Goal: Task Accomplishment & Management: Manage account settings

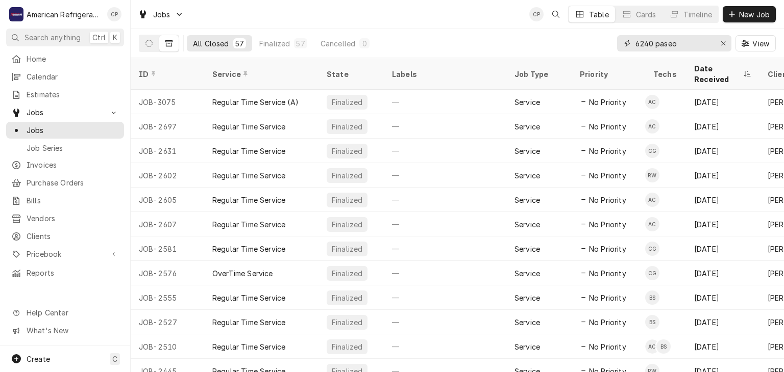
click at [674, 45] on input "6240 paseo" at bounding box center [673, 43] width 77 height 16
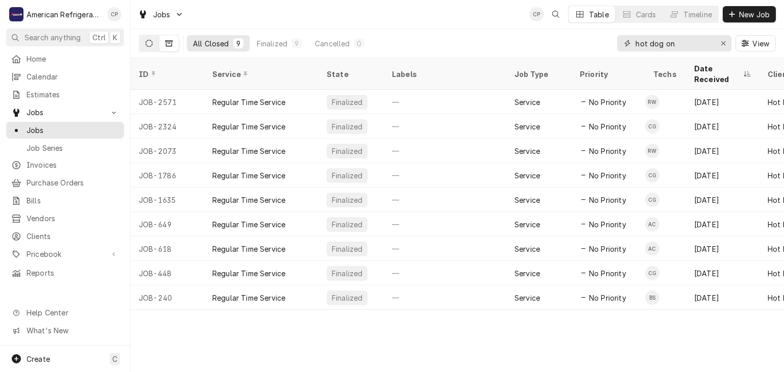
type input "hot dog on"
click at [149, 47] on button "Dynamic Content Wrapper" at bounding box center [148, 43] width 19 height 16
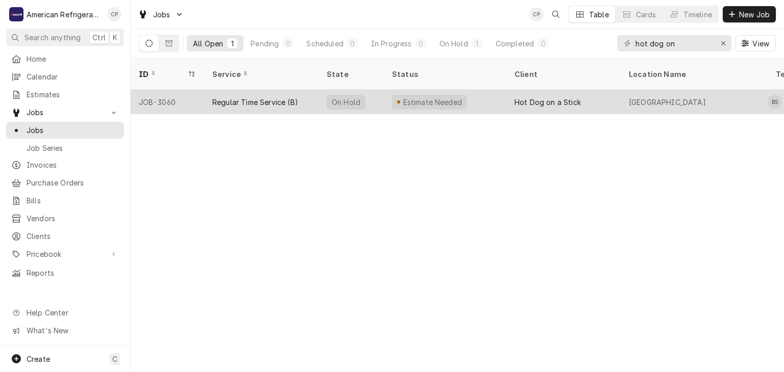
click at [184, 90] on div "JOB-3060" at bounding box center [167, 102] width 73 height 24
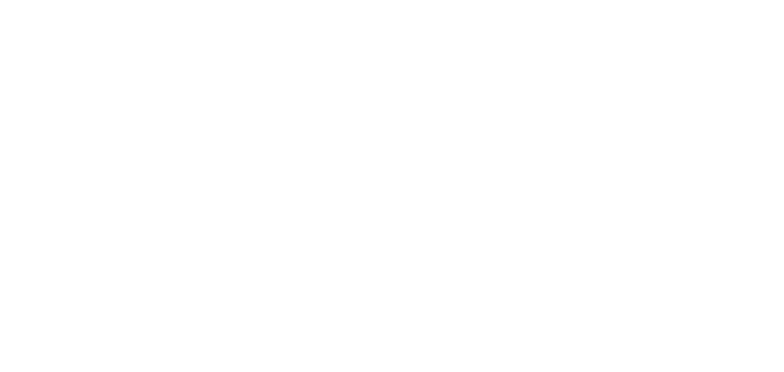
click at [157, 86] on div "Dynamic Content Wrapper" at bounding box center [392, 186] width 784 height 372
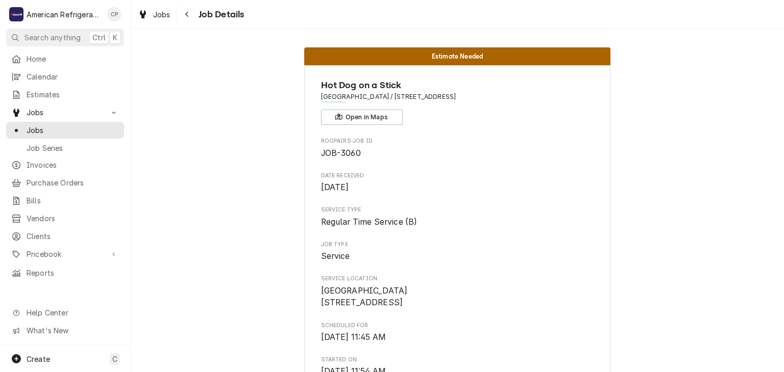
scroll to position [218, 0]
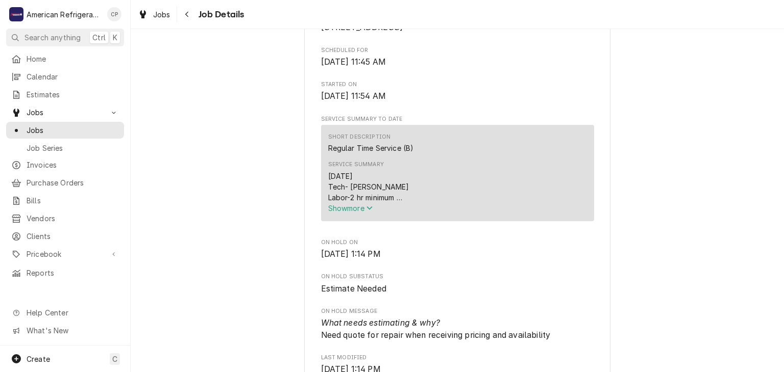
click at [340, 213] on span "Show more" at bounding box center [350, 208] width 45 height 9
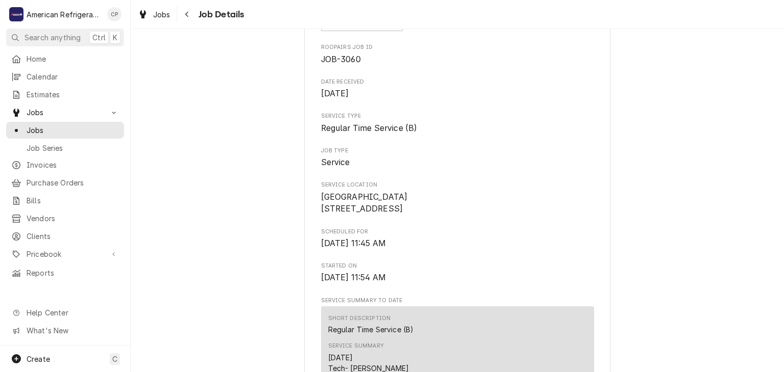
scroll to position [0, 0]
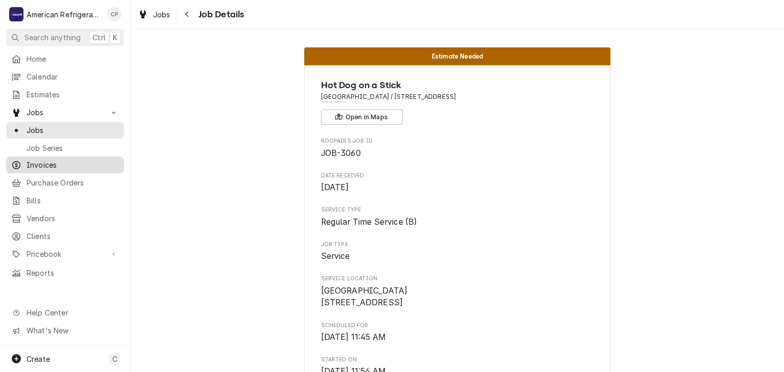
click at [53, 160] on span "Invoices" at bounding box center [73, 165] width 92 height 11
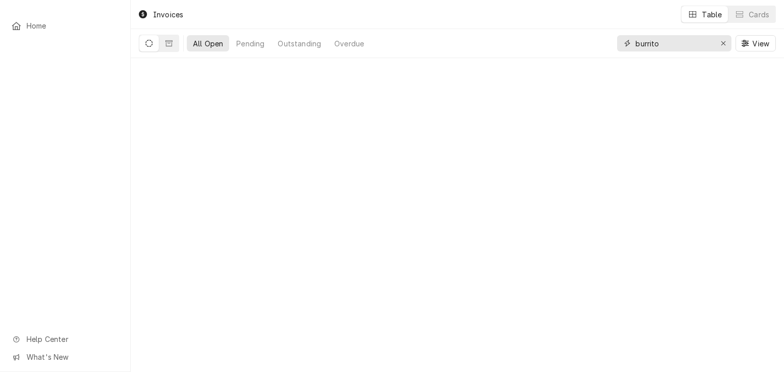
click at [677, 44] on input "burrito" at bounding box center [673, 43] width 77 height 16
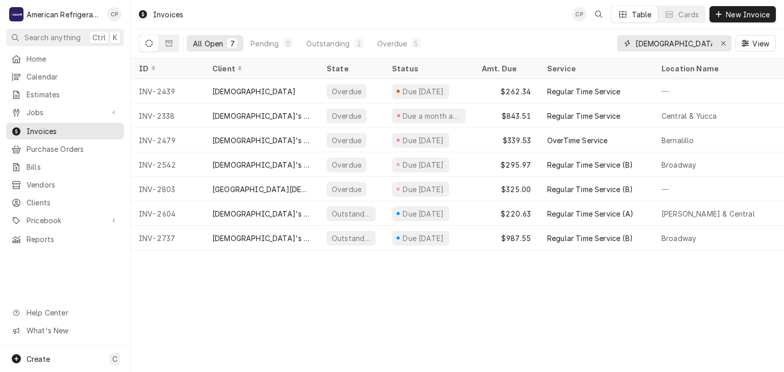
click at [675, 40] on input "church" at bounding box center [673, 43] width 77 height 16
click at [675, 39] on input "church" at bounding box center [673, 43] width 77 height 16
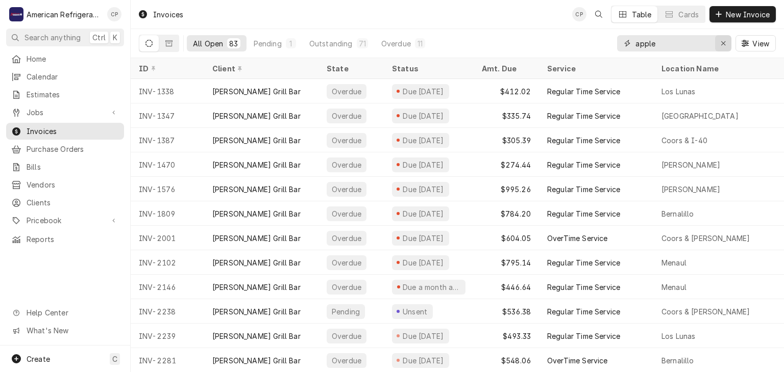
type input "apple"
drag, startPoint x: 718, startPoint y: 44, endPoint x: 714, endPoint y: 48, distance: 6.1
click at [719, 45] on div "Erase input" at bounding box center [723, 43] width 10 height 10
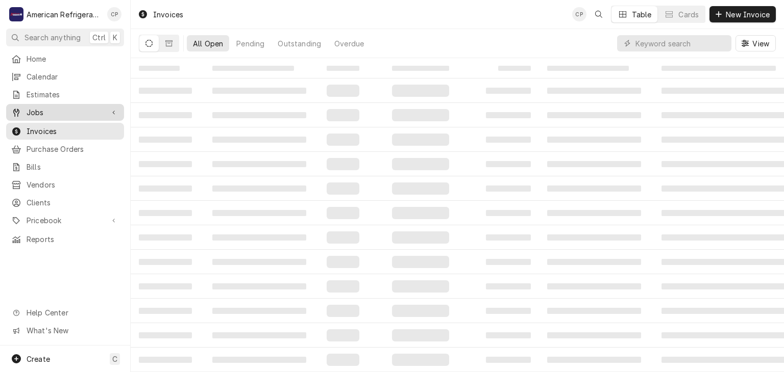
click at [68, 107] on span "Jobs" at bounding box center [65, 112] width 77 height 11
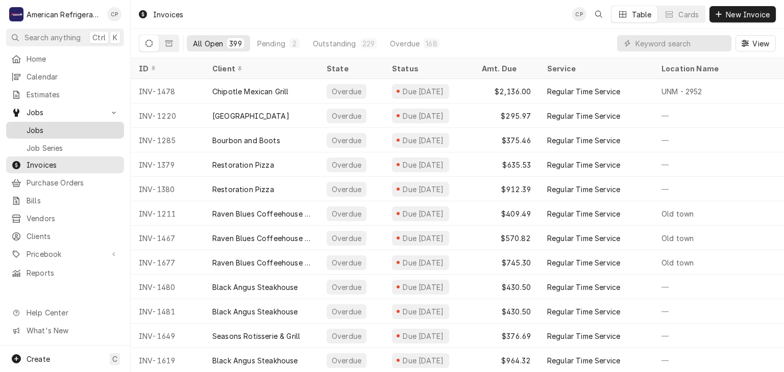
click at [79, 125] on span "Jobs" at bounding box center [73, 130] width 92 height 11
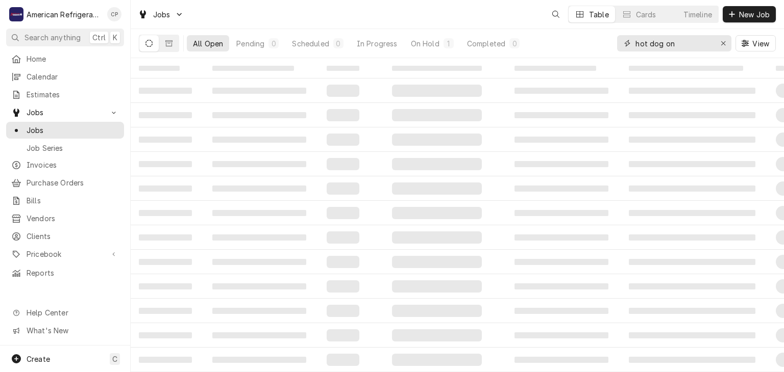
click at [698, 42] on input "hot dog on" at bounding box center [673, 43] width 77 height 16
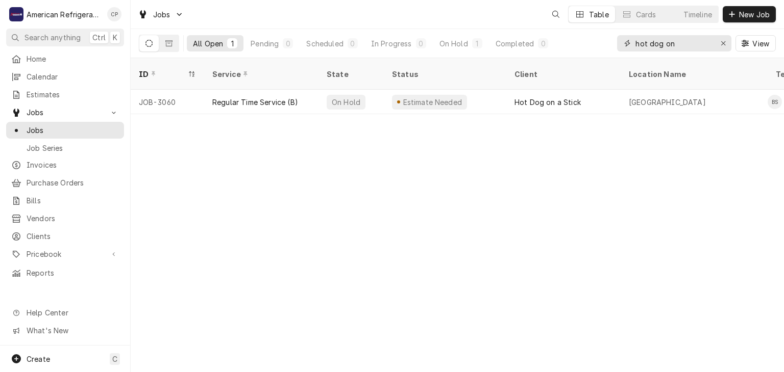
click at [698, 42] on input "hot dog on" at bounding box center [673, 43] width 77 height 16
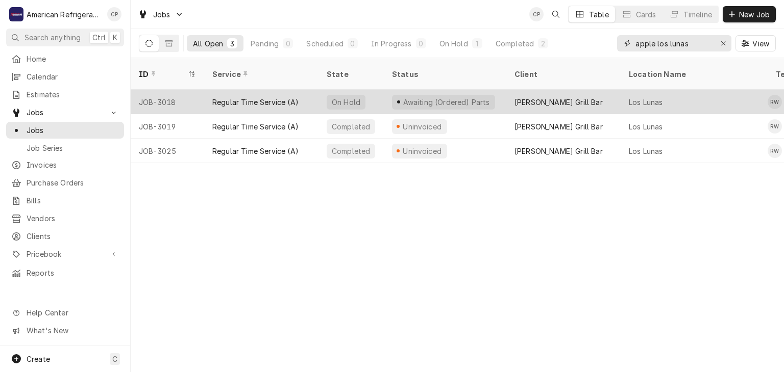
type input "apple los lunas"
click at [194, 90] on div "JOB-3018" at bounding box center [167, 102] width 73 height 24
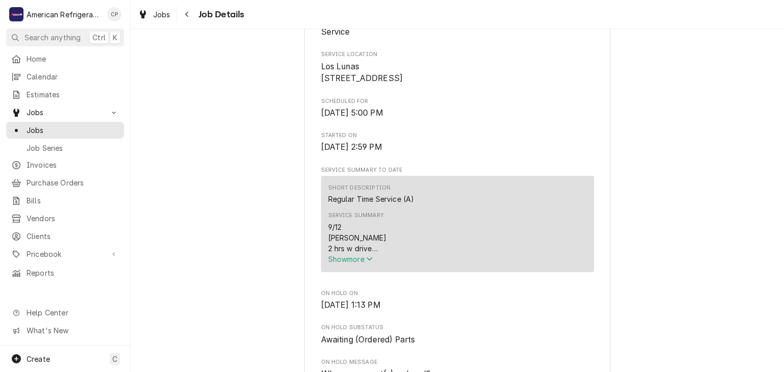
scroll to position [244, 0]
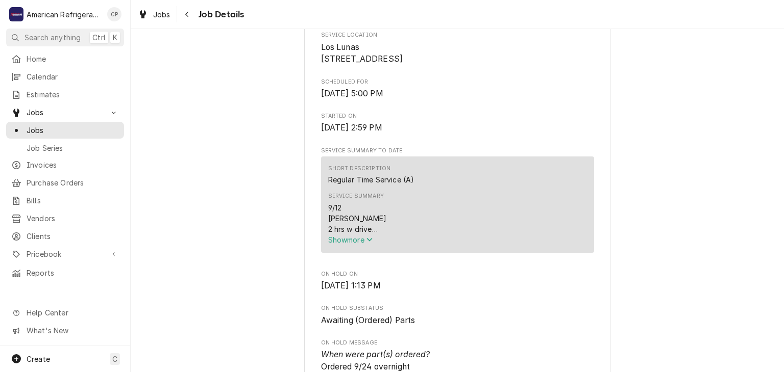
click at [360, 244] on span "Show more" at bounding box center [350, 240] width 45 height 9
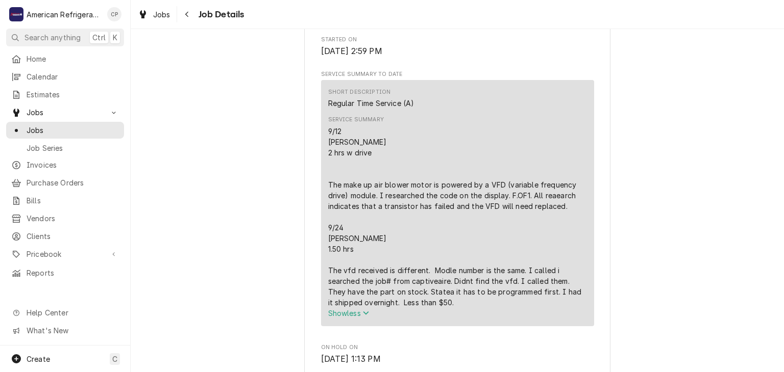
scroll to position [342, 0]
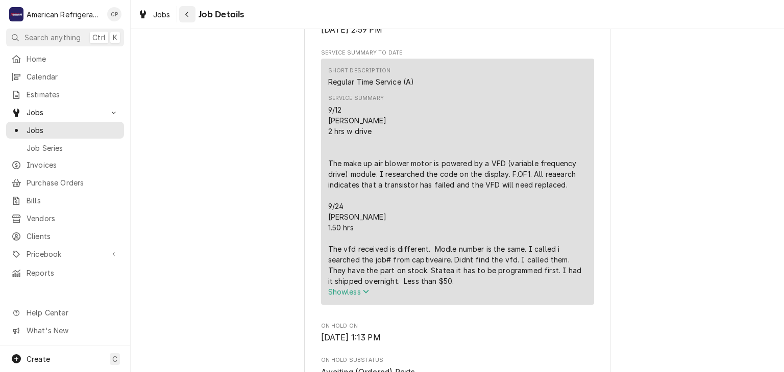
click at [189, 17] on div "Navigate back" at bounding box center [187, 14] width 10 height 10
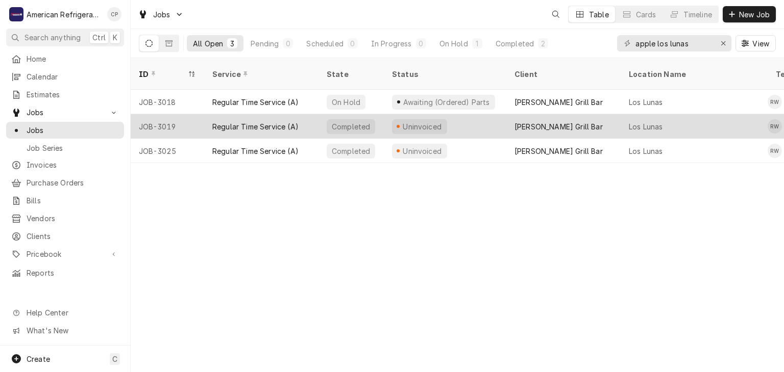
click at [213, 121] on div "Regular Time Service (A)" at bounding box center [255, 126] width 86 height 11
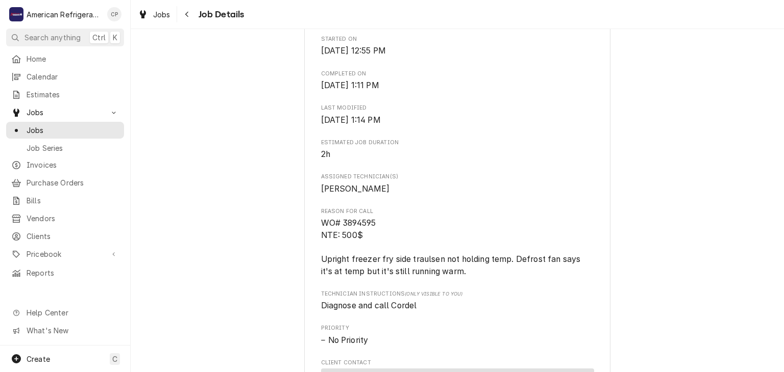
scroll to position [322, 0]
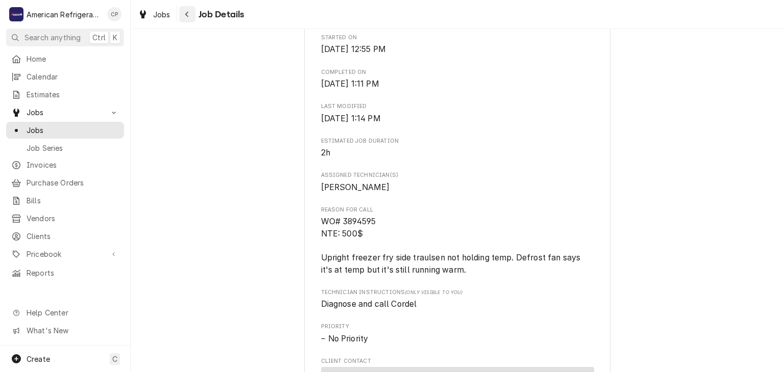
click at [183, 22] on button "Navigate back" at bounding box center [187, 14] width 16 height 16
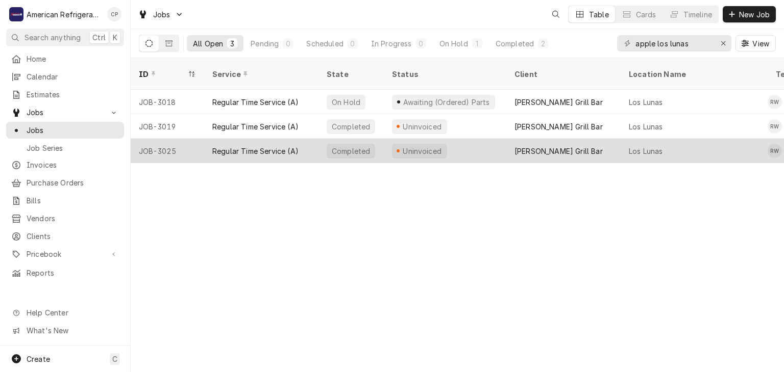
click at [227, 146] on div "Regular Time Service (A)" at bounding box center [255, 151] width 86 height 11
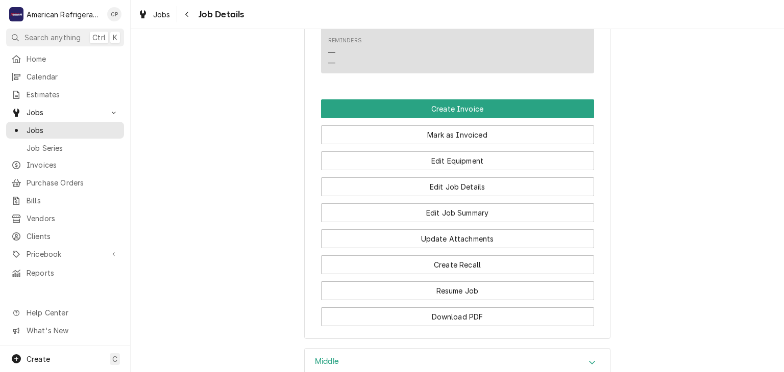
scroll to position [665, 0]
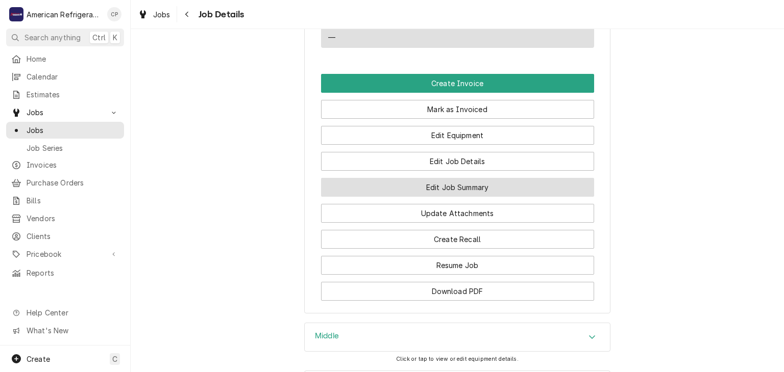
click at [429, 197] on button "Edit Job Summary" at bounding box center [457, 187] width 273 height 19
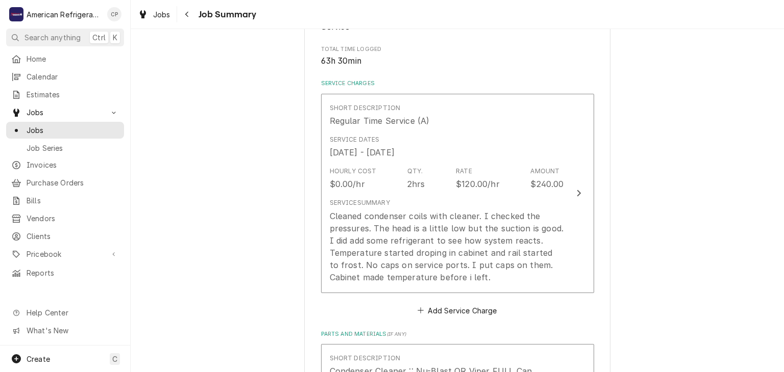
type textarea "x"
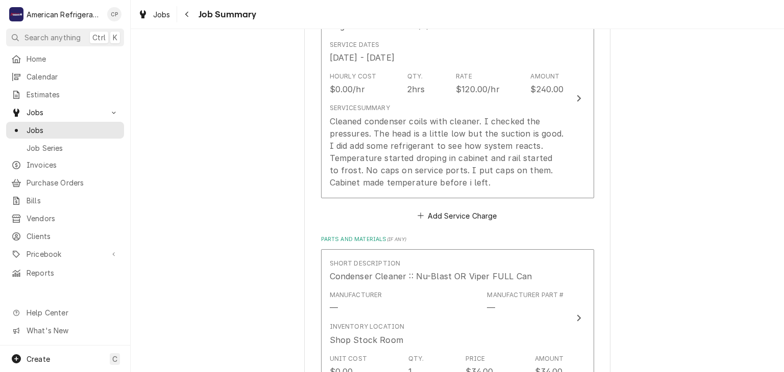
scroll to position [292, 0]
click at [95, 129] on span "Jobs" at bounding box center [73, 130] width 92 height 11
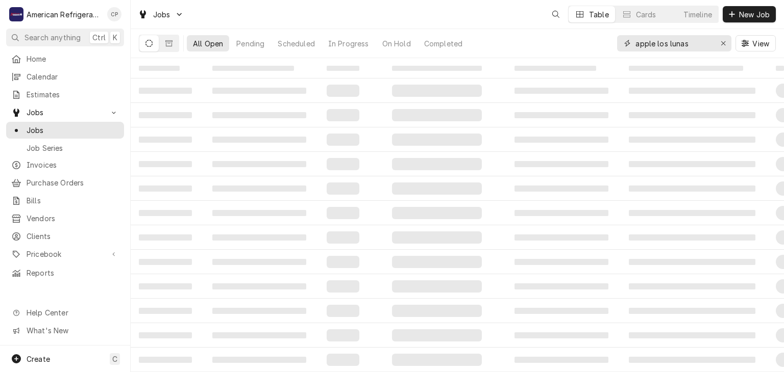
click at [667, 39] on input "apple los lunas" at bounding box center [673, 43] width 77 height 16
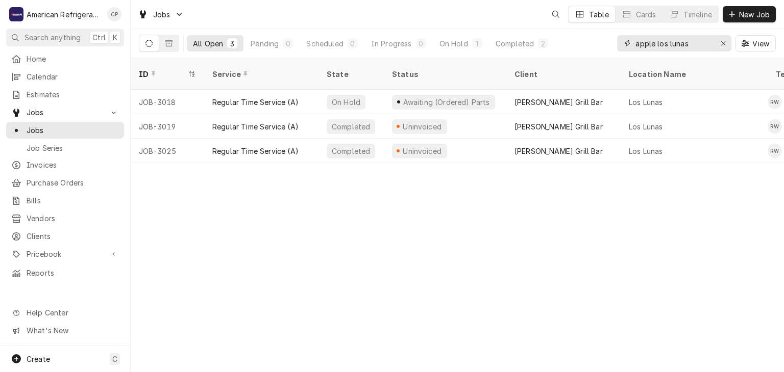
type input "2"
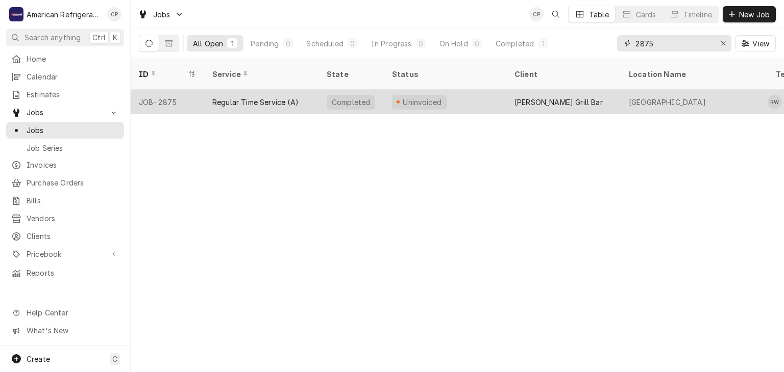
type input "2875"
click at [205, 90] on div "Regular Time Service (A)" at bounding box center [261, 102] width 114 height 24
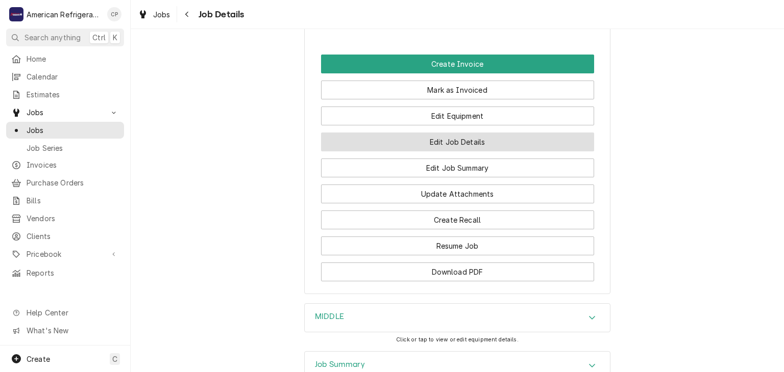
scroll to position [661, 0]
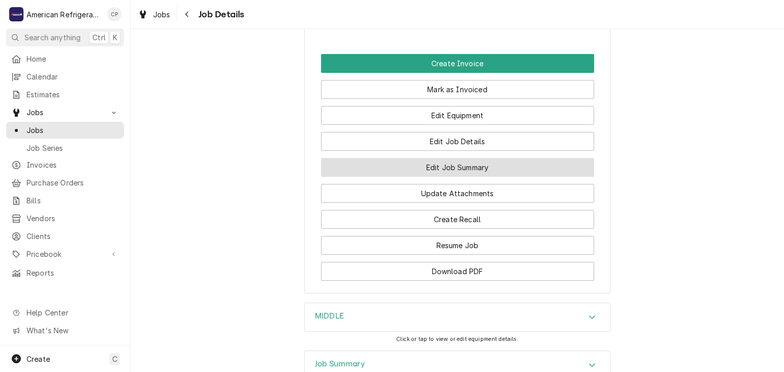
click at [449, 177] on button "Edit Job Summary" at bounding box center [457, 167] width 273 height 19
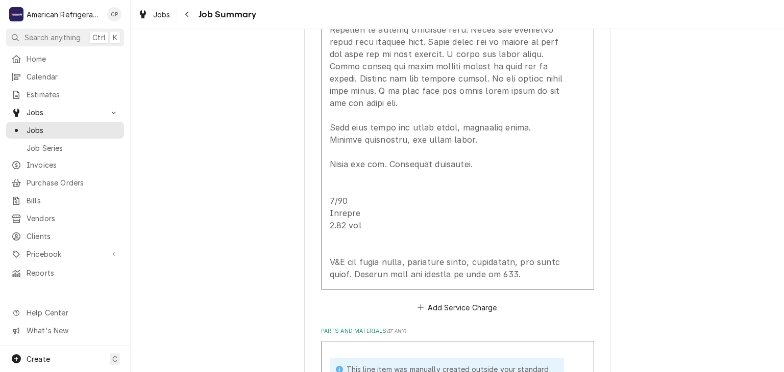
scroll to position [636, 0]
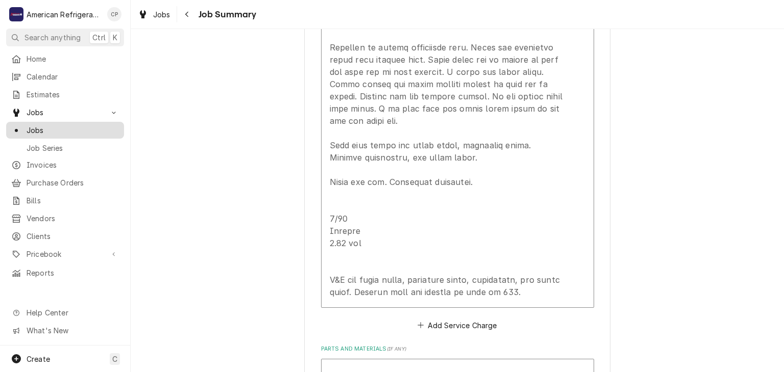
click at [110, 127] on span "Jobs" at bounding box center [73, 130] width 92 height 11
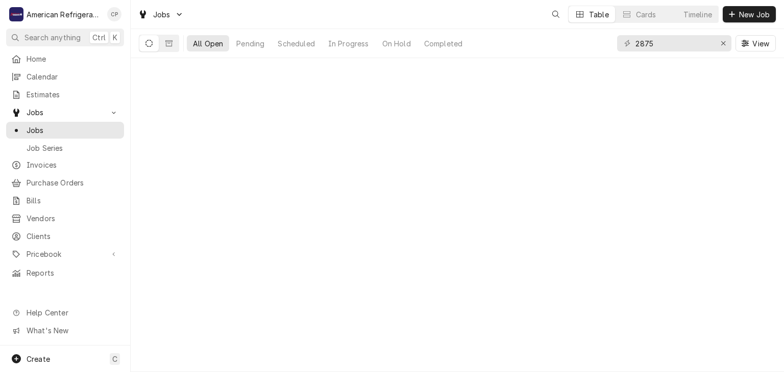
click at [681, 36] on input "2875" at bounding box center [673, 43] width 77 height 16
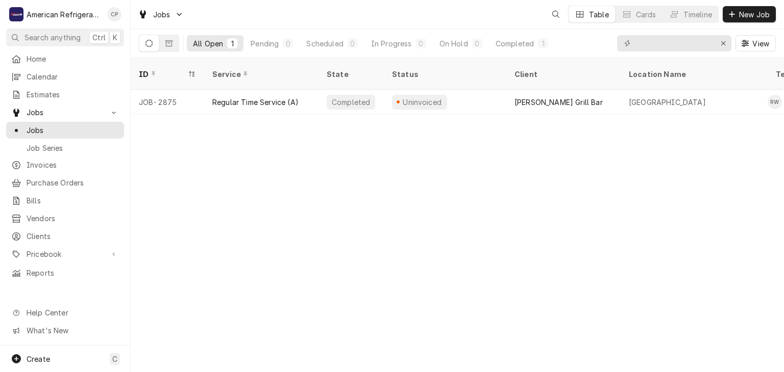
type input "a"
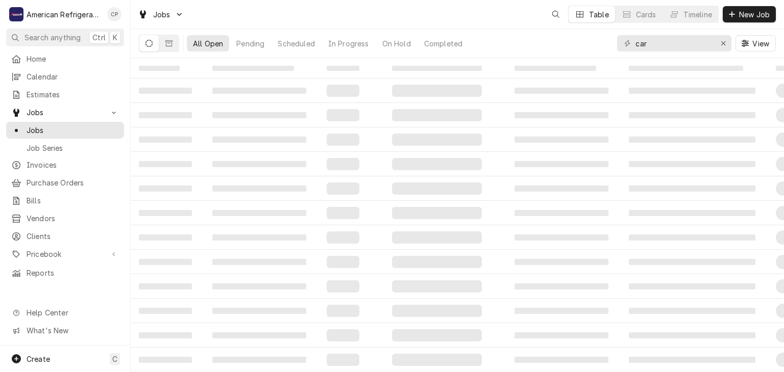
type input "[PERSON_NAME]"
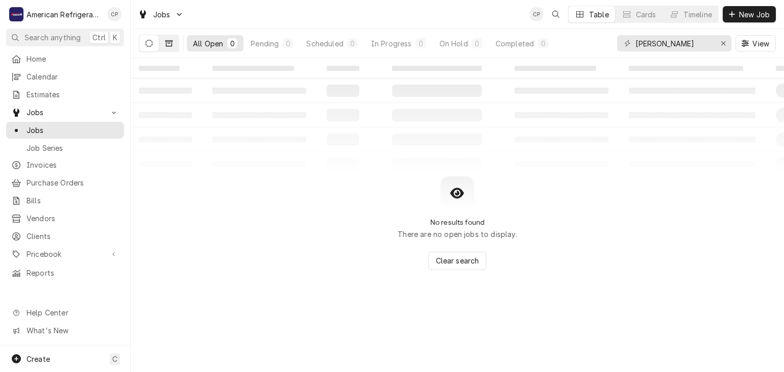
type input "[PERSON_NAME]"
click at [170, 46] on icon "Dynamic Content Wrapper" at bounding box center [168, 43] width 7 height 6
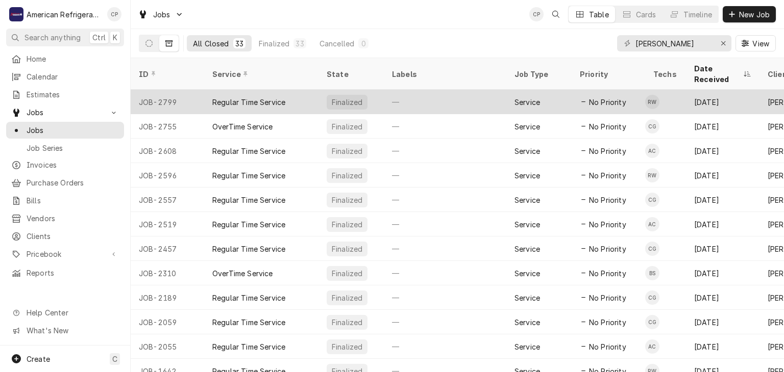
click at [183, 90] on div "JOB-2799" at bounding box center [167, 102] width 73 height 24
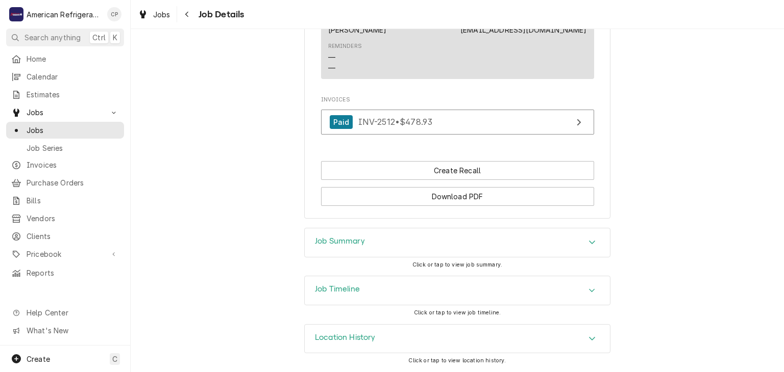
scroll to position [643, 0]
click at [353, 244] on h3 "Job Summary" at bounding box center [340, 242] width 50 height 10
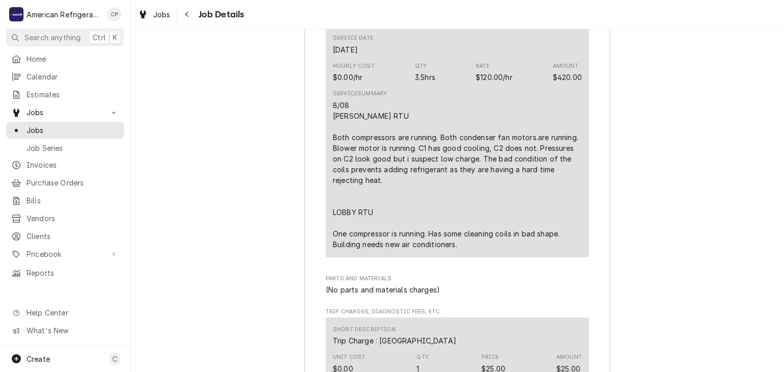
scroll to position [1051, 0]
